Goal: Check status: Check status

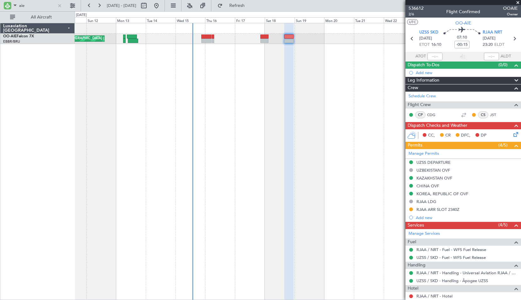
click at [341, 90] on div "Planned Maint [GEOGRAPHIC_DATA] ([GEOGRAPHIC_DATA])" at bounding box center [298, 162] width 447 height 278
click at [61, 4] on div at bounding box center [59, 5] width 7 height 7
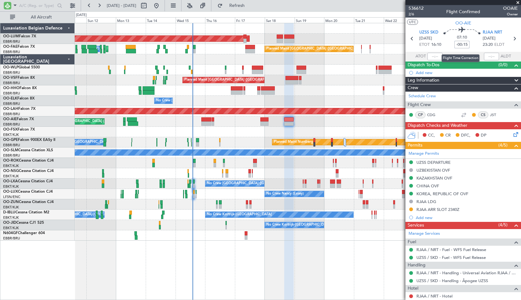
click at [459, 45] on input "-00:15" at bounding box center [462, 45] width 15 height 8
type input "+00:00"
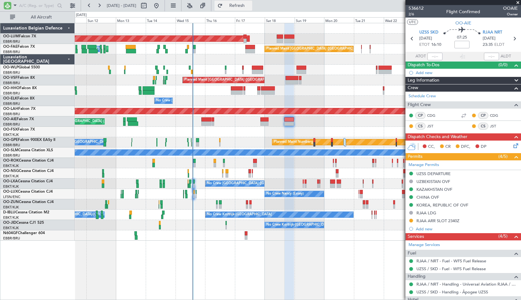
click at [249, 8] on span "Refresh" at bounding box center [237, 5] width 26 height 4
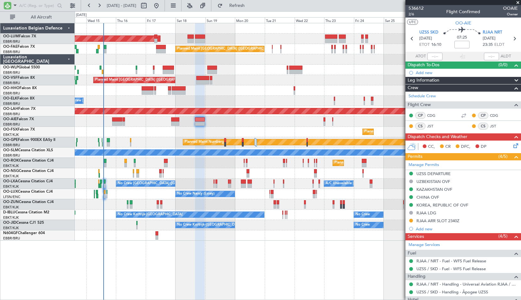
click at [227, 124] on div "Planned Maint [GEOGRAPHIC_DATA] ([GEOGRAPHIC_DATA])" at bounding box center [298, 122] width 446 height 10
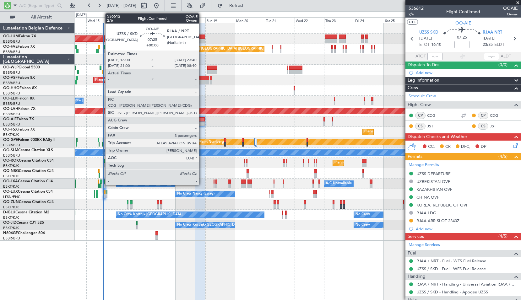
click at [203, 118] on div at bounding box center [200, 120] width 10 height 4
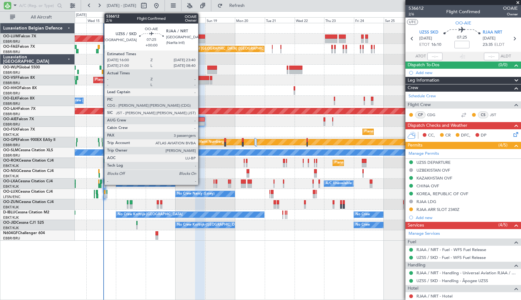
click at [201, 123] on div at bounding box center [200, 124] width 10 height 4
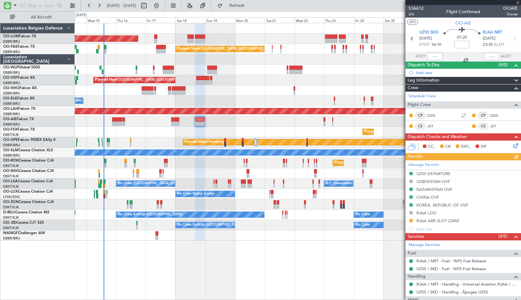
type input "-00:25"
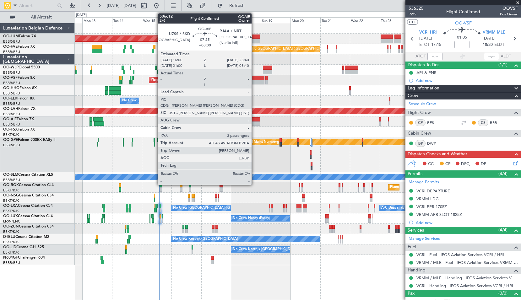
click at [255, 119] on div at bounding box center [256, 120] width 10 height 4
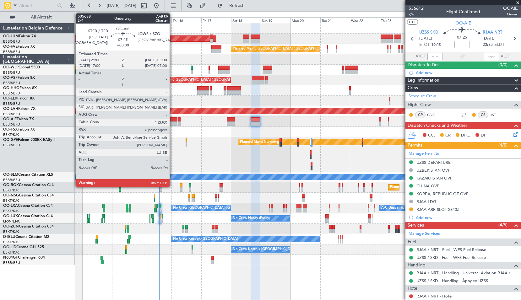
click at [173, 122] on div at bounding box center [173, 124] width 10 height 4
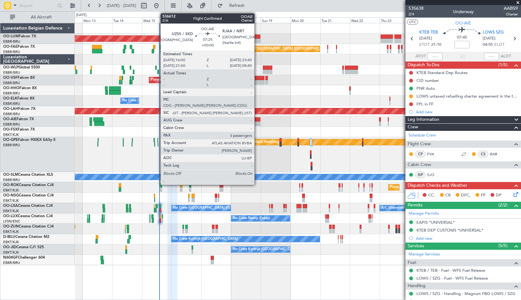
click at [257, 118] on div at bounding box center [256, 120] width 10 height 4
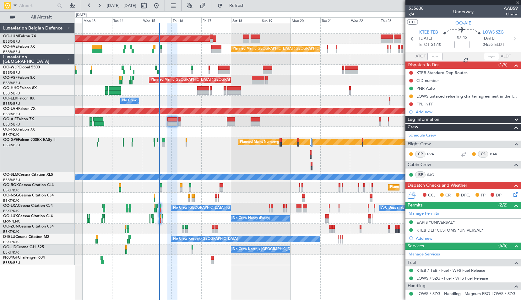
type input "3"
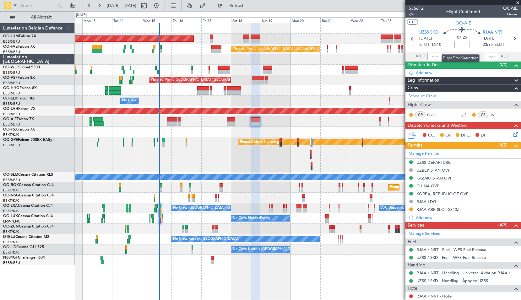
click at [461, 44] on input at bounding box center [462, 45] width 15 height 8
click at [462, 46] on div "Flight Time" at bounding box center [461, 49] width 20 height 8
click at [462, 40] on span "07:25" at bounding box center [462, 38] width 10 height 6
click at [463, 46] on input at bounding box center [462, 45] width 15 height 8
type input "-00:25"
